Goal: Check status: Check status

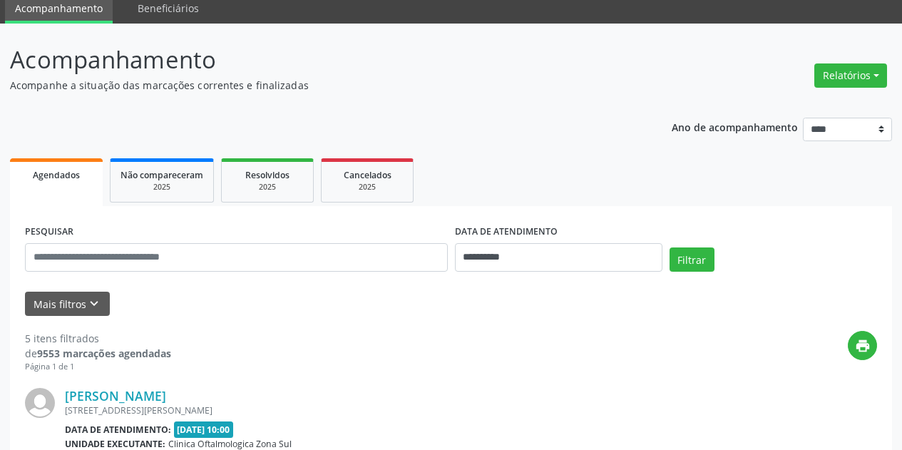
scroll to position [214, 0]
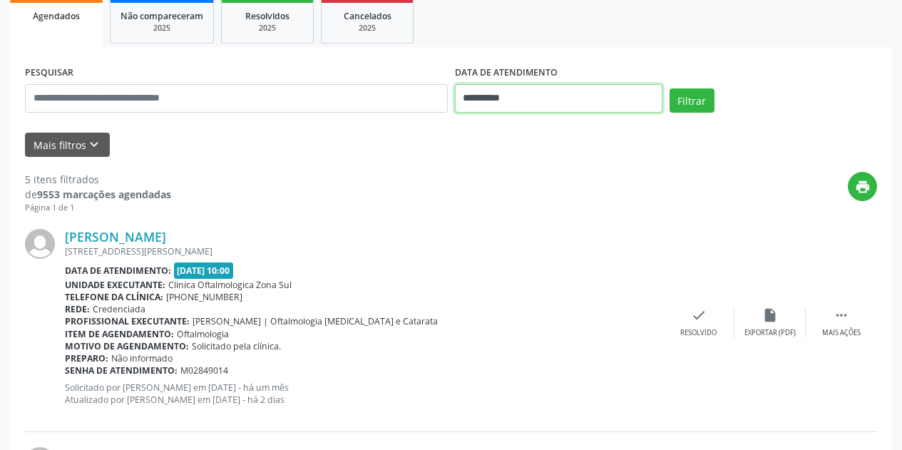
click at [586, 94] on input "**********" at bounding box center [559, 98] width 208 height 29
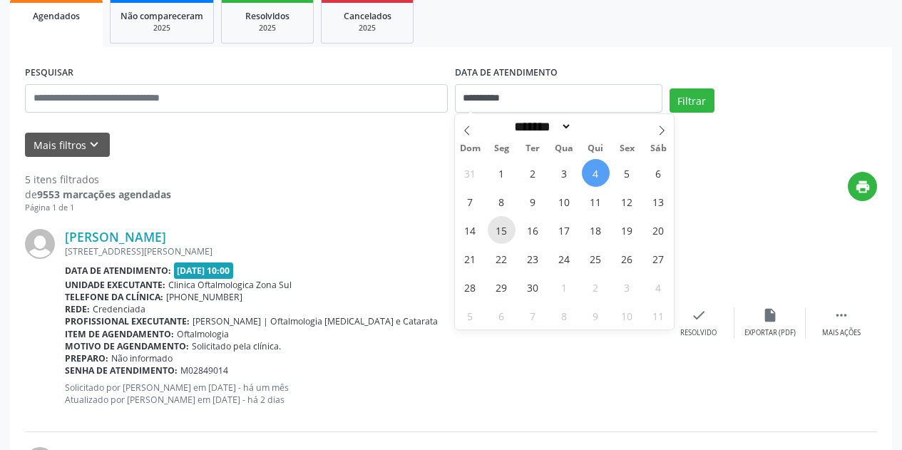
click at [501, 233] on span "15" at bounding box center [502, 230] width 28 height 28
type input "**********"
click at [501, 233] on span "15" at bounding box center [502, 230] width 28 height 28
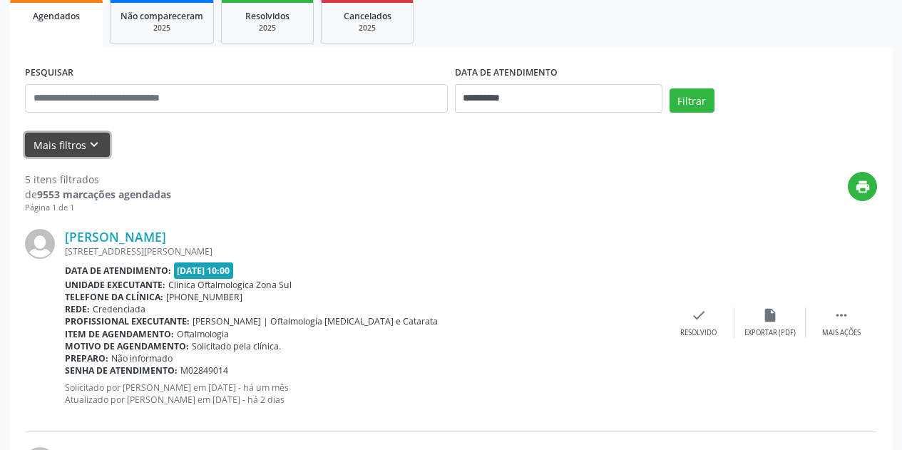
click at [99, 148] on icon "keyboard_arrow_down" at bounding box center [94, 145] width 16 height 16
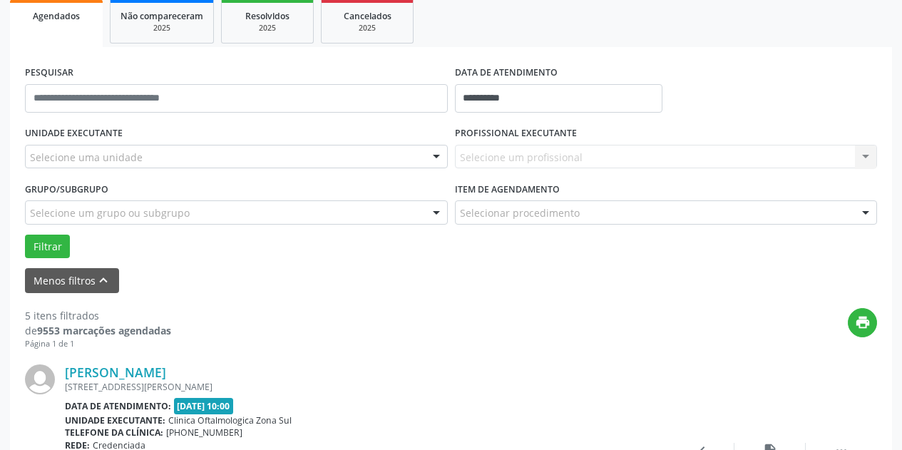
click at [160, 157] on div "Selecione uma unidade" at bounding box center [236, 157] width 423 height 24
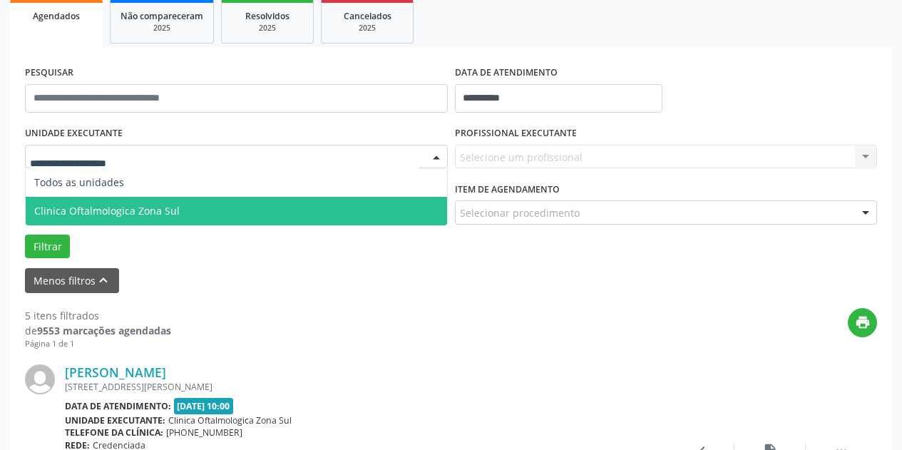
click at [184, 210] on span "Clinica Oftalmologica Zona Sul" at bounding box center [237, 211] width 422 height 29
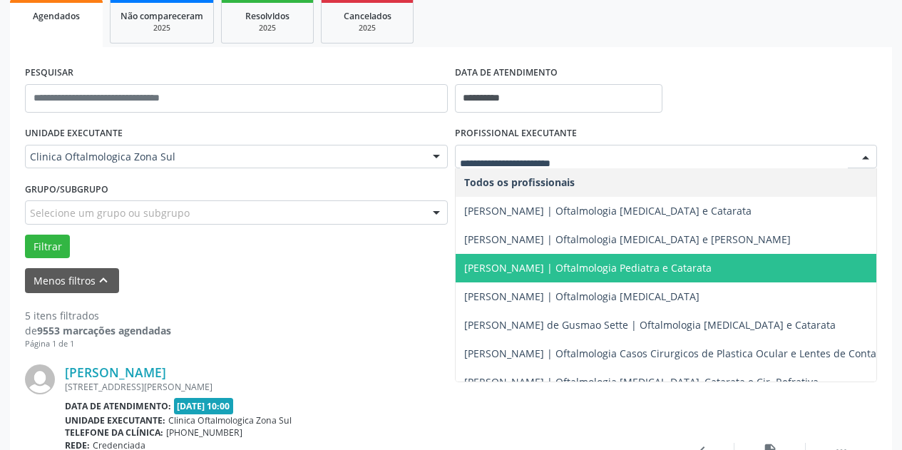
click at [519, 256] on span "[PERSON_NAME] | Oftalmologia Pediatra e Catarata" at bounding box center [675, 268] width 439 height 29
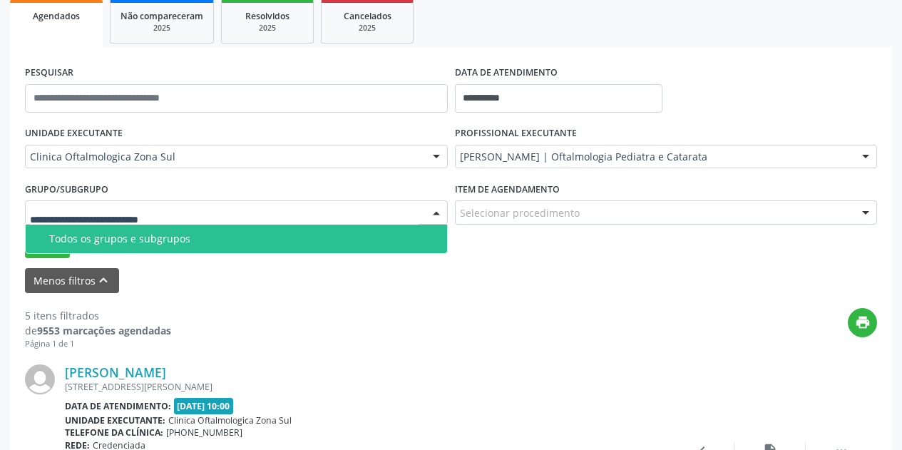
click at [357, 211] on div at bounding box center [236, 212] width 423 height 24
click at [317, 240] on div "Todos os grupos e subgrupos" at bounding box center [243, 238] width 389 height 11
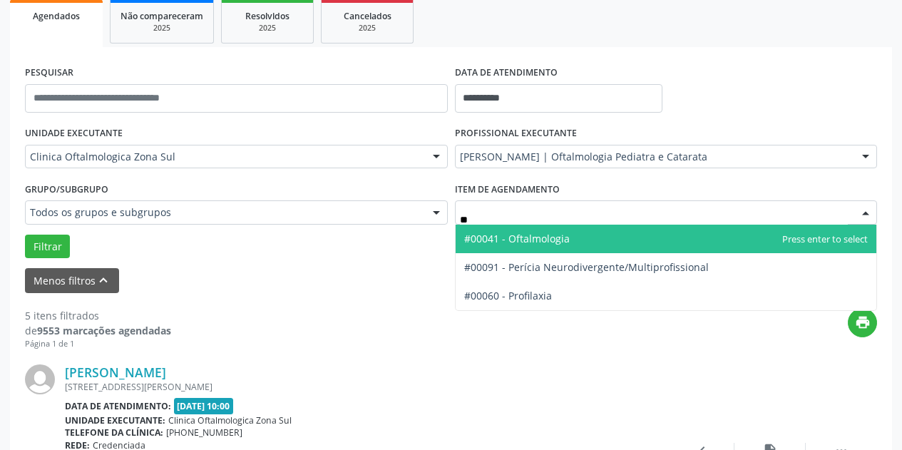
type input "***"
click at [553, 239] on span "#00041 - Oftalmologia" at bounding box center [517, 239] width 106 height 14
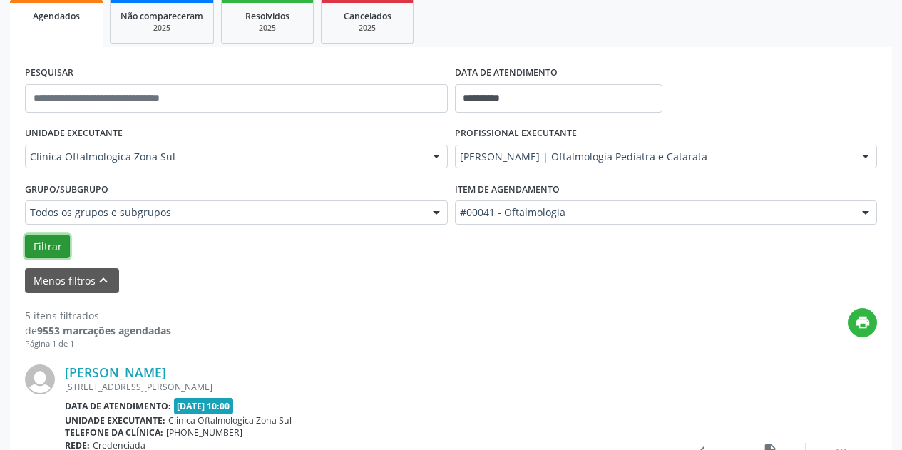
click at [65, 252] on button "Filtrar" at bounding box center [47, 247] width 45 height 24
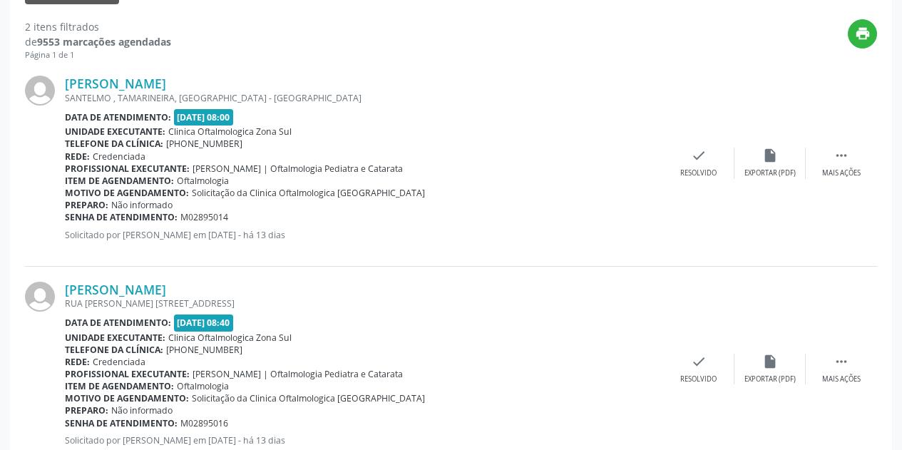
scroll to position [478, 0]
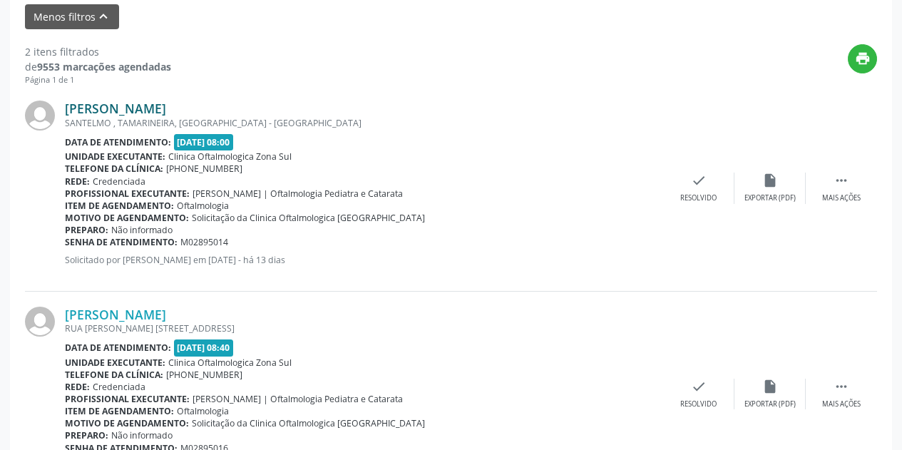
click at [136, 107] on link "[PERSON_NAME]" at bounding box center [115, 109] width 101 height 16
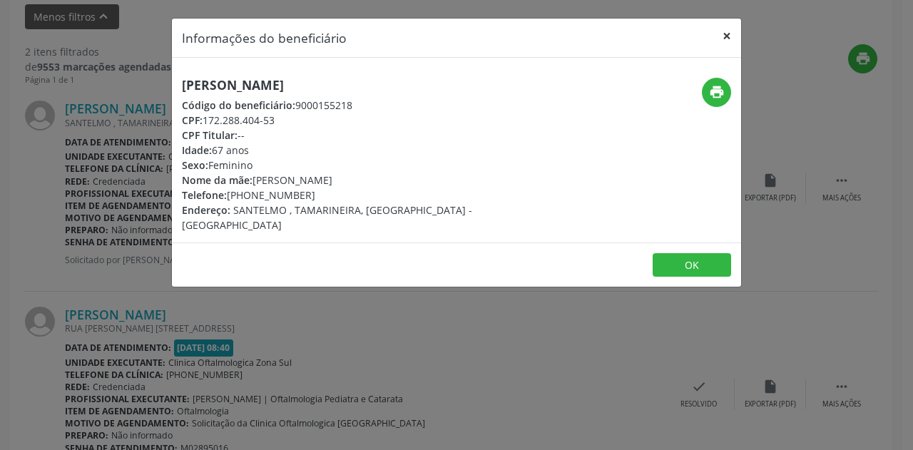
click at [730, 38] on button "×" at bounding box center [726, 36] width 29 height 35
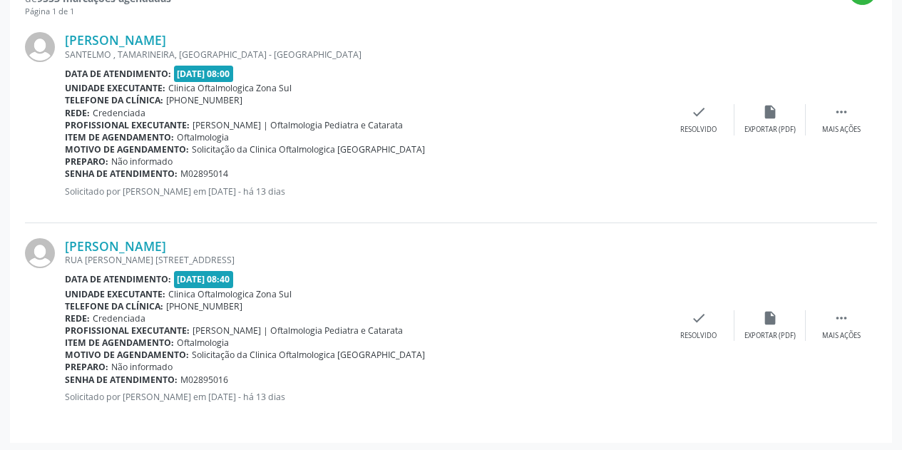
scroll to position [549, 0]
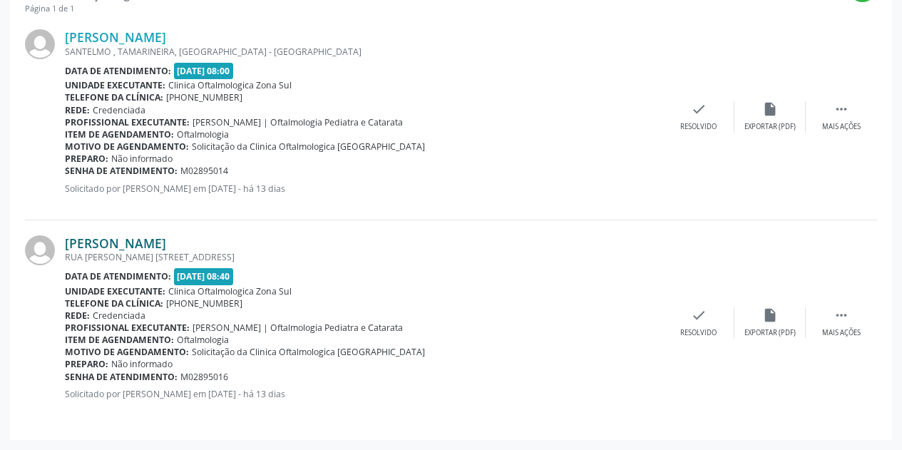
click at [154, 238] on link "[PERSON_NAME]" at bounding box center [115, 243] width 101 height 16
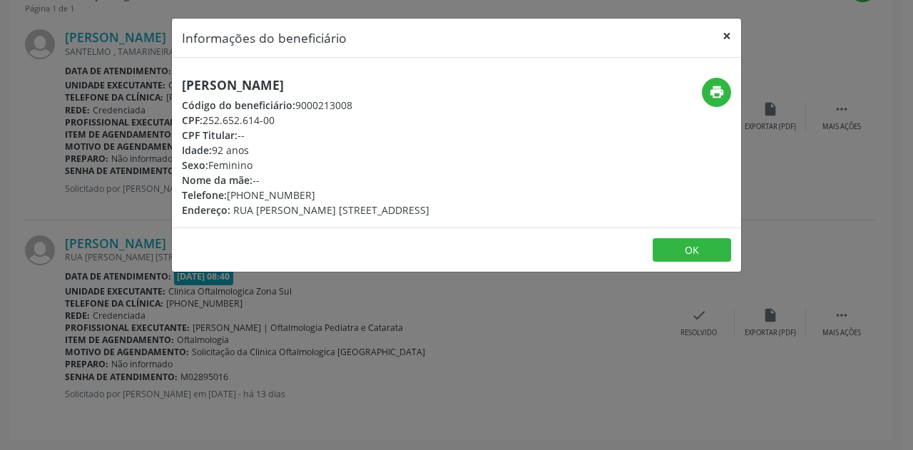
drag, startPoint x: 727, startPoint y: 34, endPoint x: 533, endPoint y: 146, distance: 223.4
click at [724, 34] on button "×" at bounding box center [726, 36] width 29 height 35
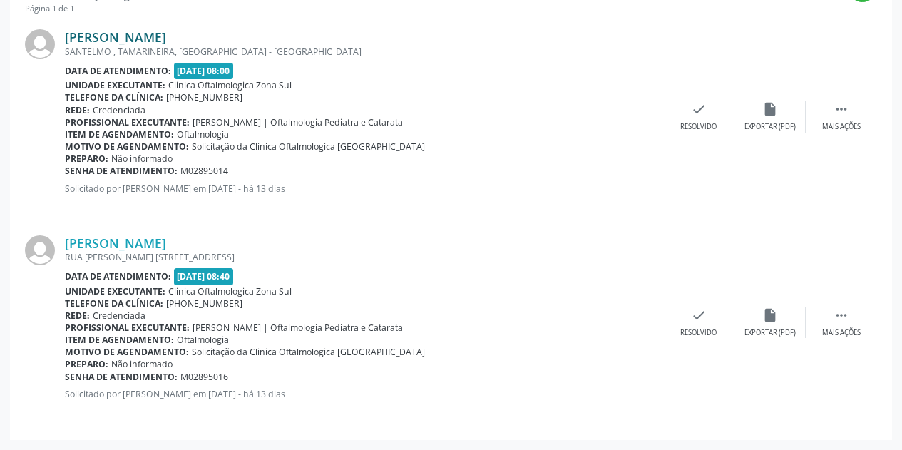
click at [166, 33] on link "[PERSON_NAME]" at bounding box center [115, 37] width 101 height 16
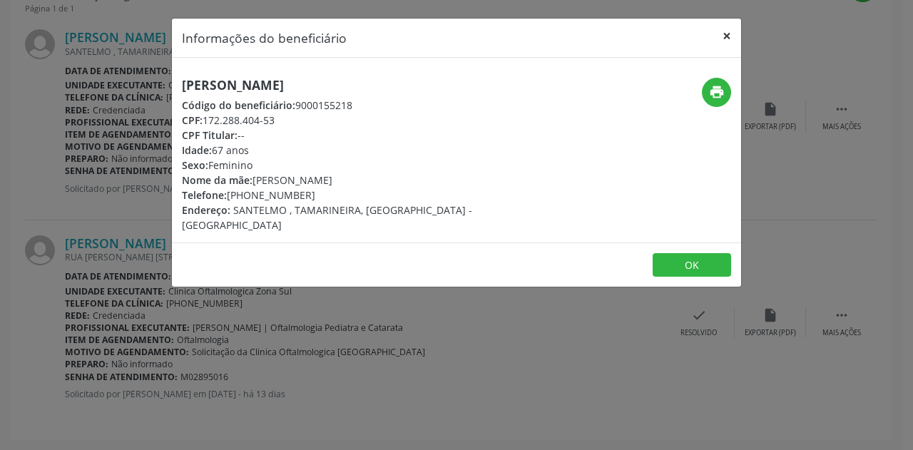
click at [721, 36] on button "×" at bounding box center [726, 36] width 29 height 35
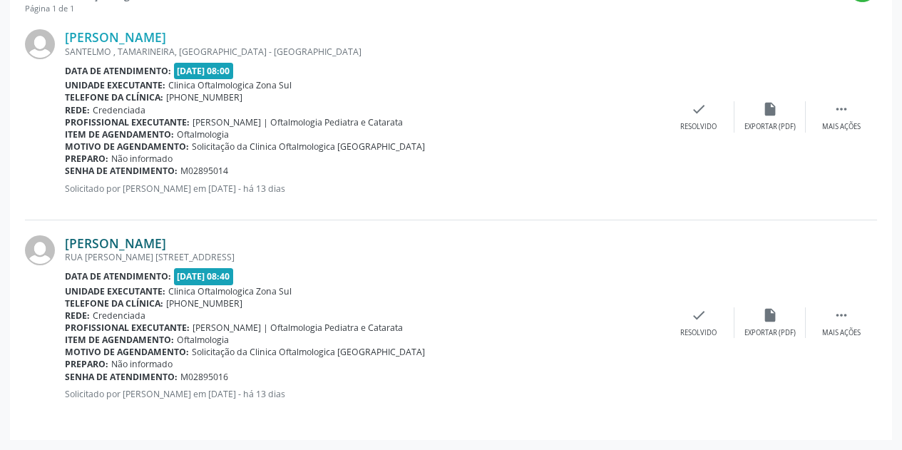
click at [166, 242] on link "[PERSON_NAME]" at bounding box center [115, 243] width 101 height 16
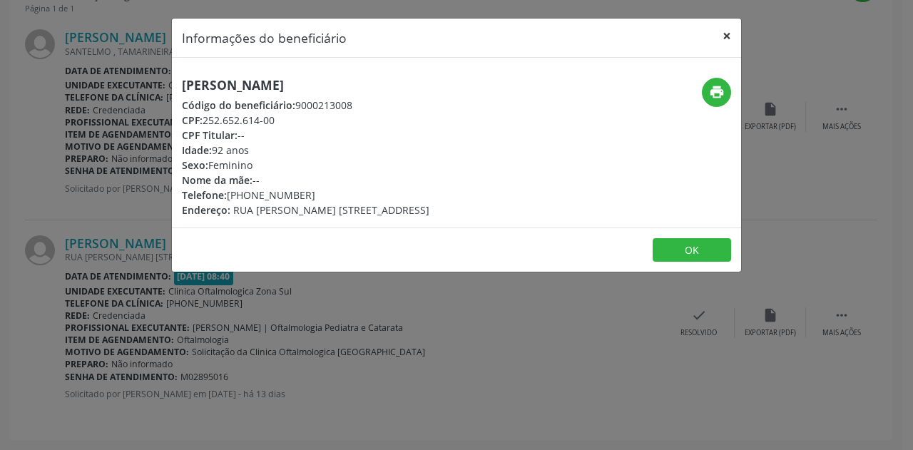
click at [722, 35] on button "×" at bounding box center [726, 36] width 29 height 35
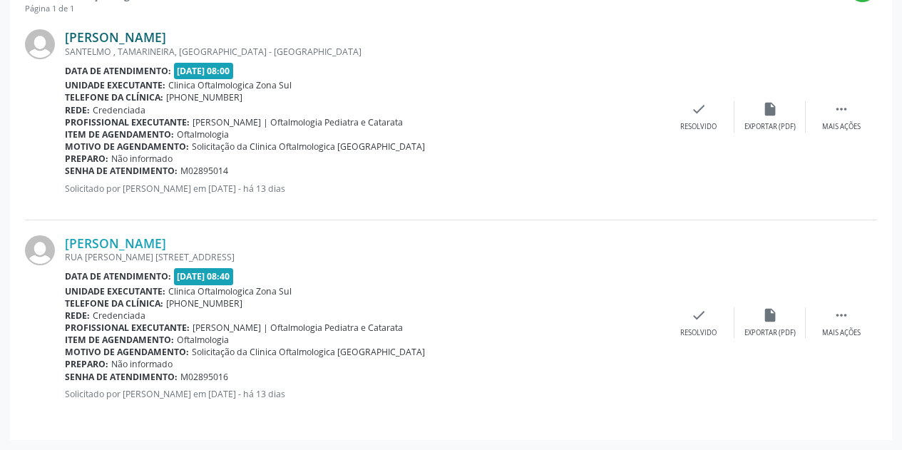
click at [137, 38] on link "[PERSON_NAME]" at bounding box center [115, 37] width 101 height 16
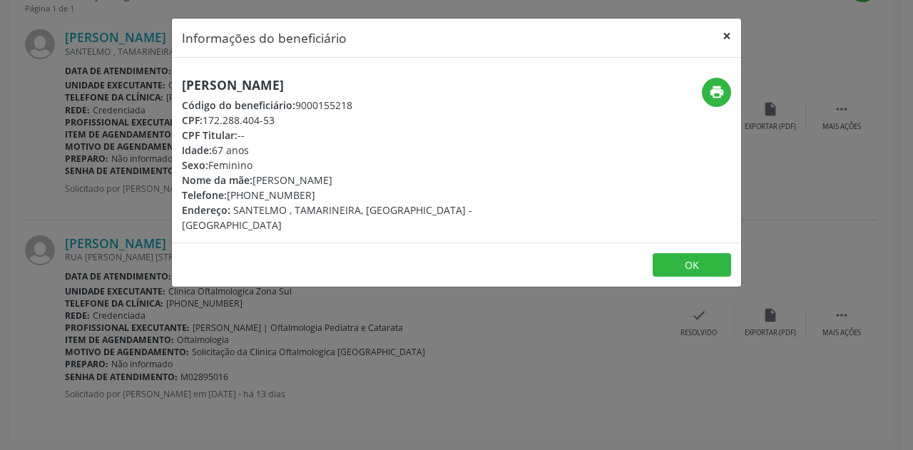
click at [727, 35] on button "×" at bounding box center [726, 36] width 29 height 35
